Goal: Find specific page/section: Find specific page/section

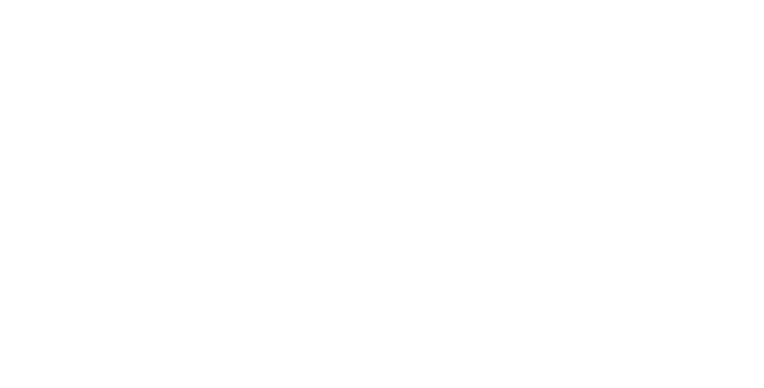
select select "Song"
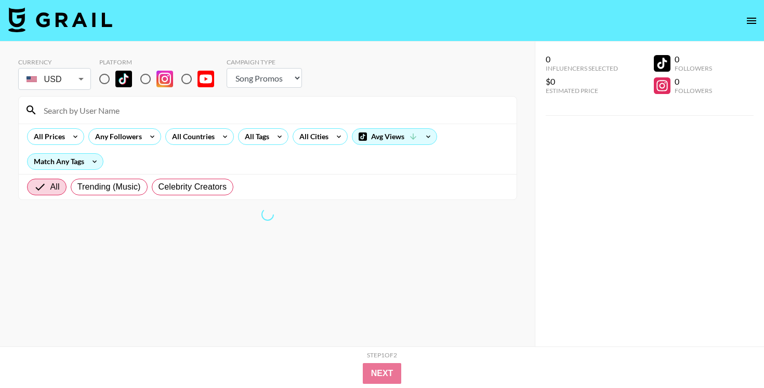
click at [114, 79] on input "radio" at bounding box center [105, 79] width 22 height 22
radio input "true"
click at [110, 82] on input "radio" at bounding box center [105, 79] width 22 height 22
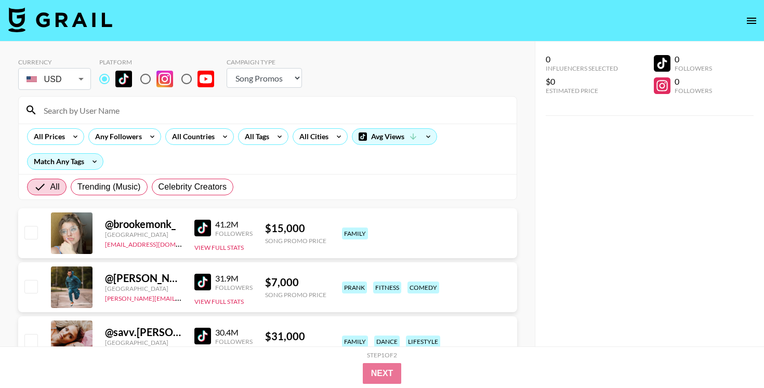
click at [107, 102] on input at bounding box center [273, 110] width 473 height 17
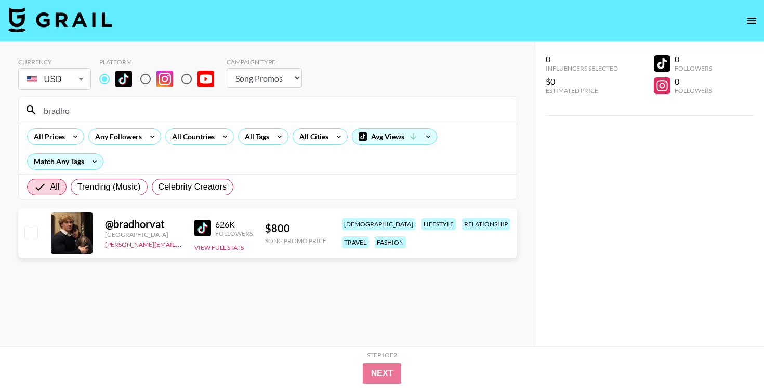
type input "bradho"
click at [75, 79] on body "Currency USD USD ​ Platform Campaign Type Choose Type... Song Promos Brand Prom…" at bounding box center [382, 215] width 764 height 430
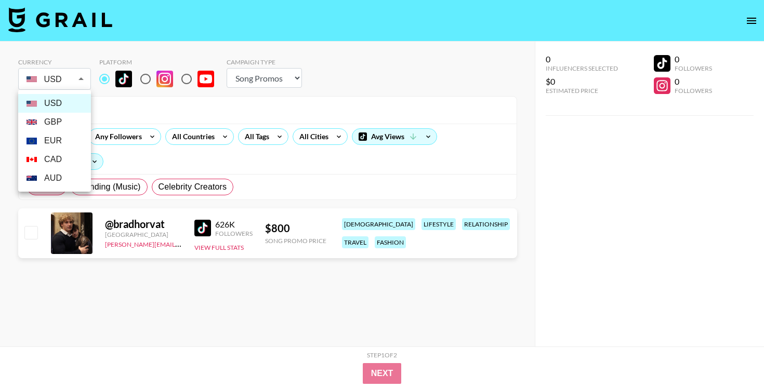
click at [71, 119] on li "GBP" at bounding box center [54, 122] width 73 height 19
type input "GBP"
